Goal: Task Accomplishment & Management: Use online tool/utility

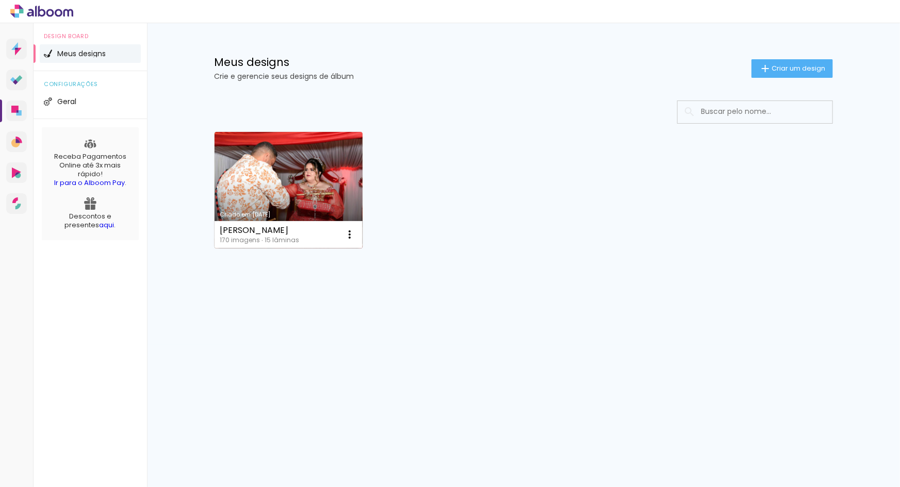
click at [299, 176] on link "Criado em [DATE]" at bounding box center [289, 190] width 148 height 117
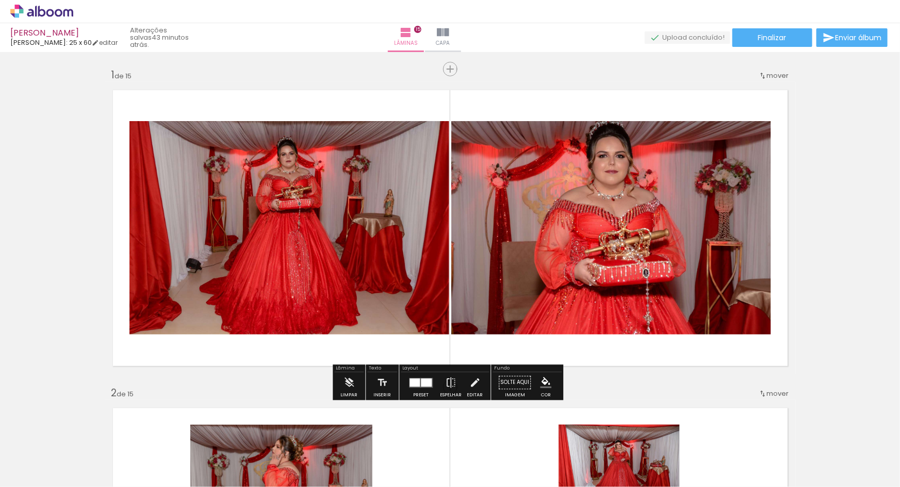
click at [643, 198] on quentale-photo at bounding box center [611, 227] width 320 height 213
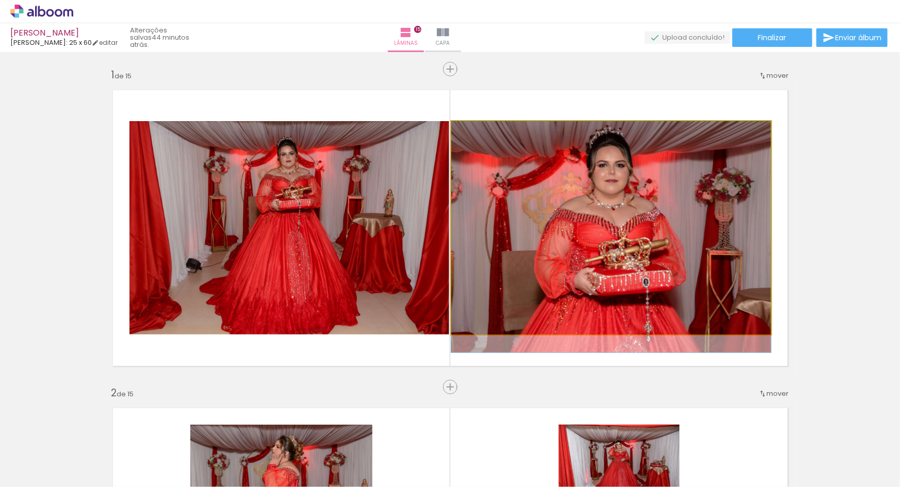
drag, startPoint x: 619, startPoint y: 172, endPoint x: 619, endPoint y: 185, distance: 12.9
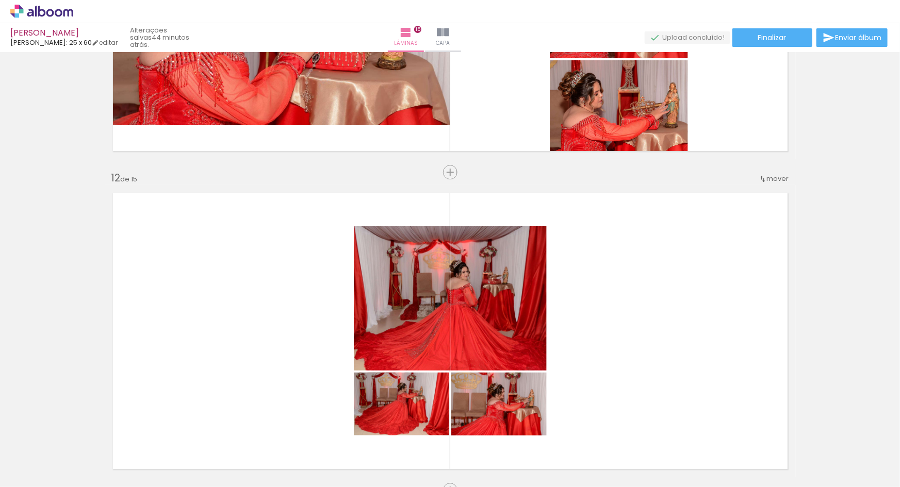
scroll to position [3496, 0]
